Goal: Check status: Check status

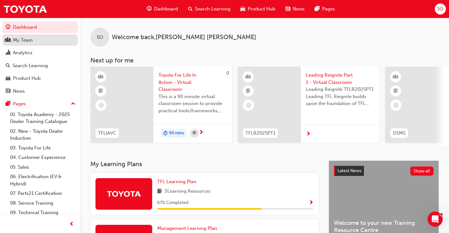
click at [41, 41] on div "My Team" at bounding box center [40, 40] width 69 height 8
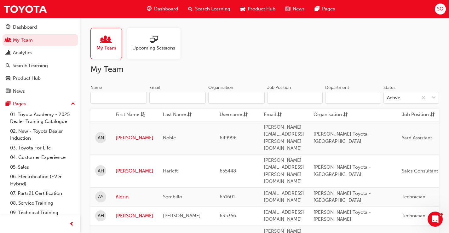
click at [119, 95] on input "Name" at bounding box center [118, 98] width 56 height 12
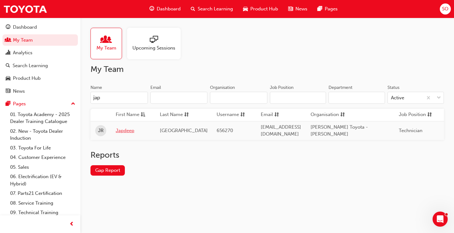
type input "jap"
click at [124, 128] on link "Japdeep" at bounding box center [133, 130] width 35 height 7
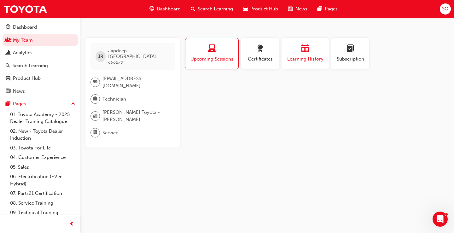
click at [295, 55] on div "Learning History" at bounding box center [305, 54] width 38 height 18
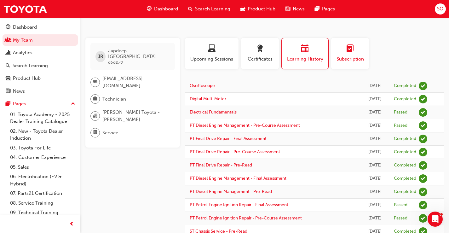
click at [357, 54] on div "button" at bounding box center [350, 50] width 28 height 10
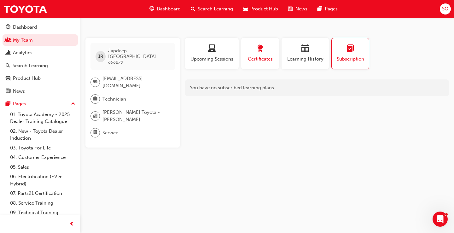
click at [263, 53] on span "award-icon" at bounding box center [260, 49] width 8 height 9
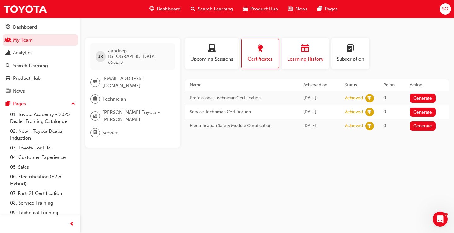
click at [296, 53] on div "button" at bounding box center [305, 50] width 38 height 10
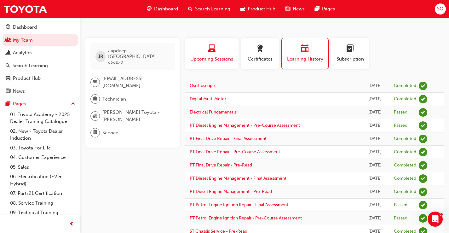
click at [223, 53] on div "button" at bounding box center [212, 50] width 44 height 10
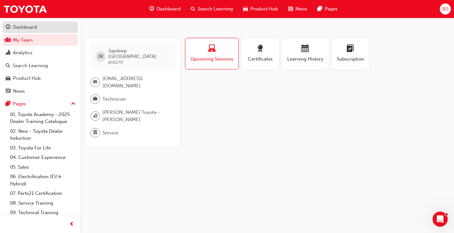
click at [41, 27] on div "Dashboard" at bounding box center [40, 27] width 69 height 8
